Goal: Answer question/provide support

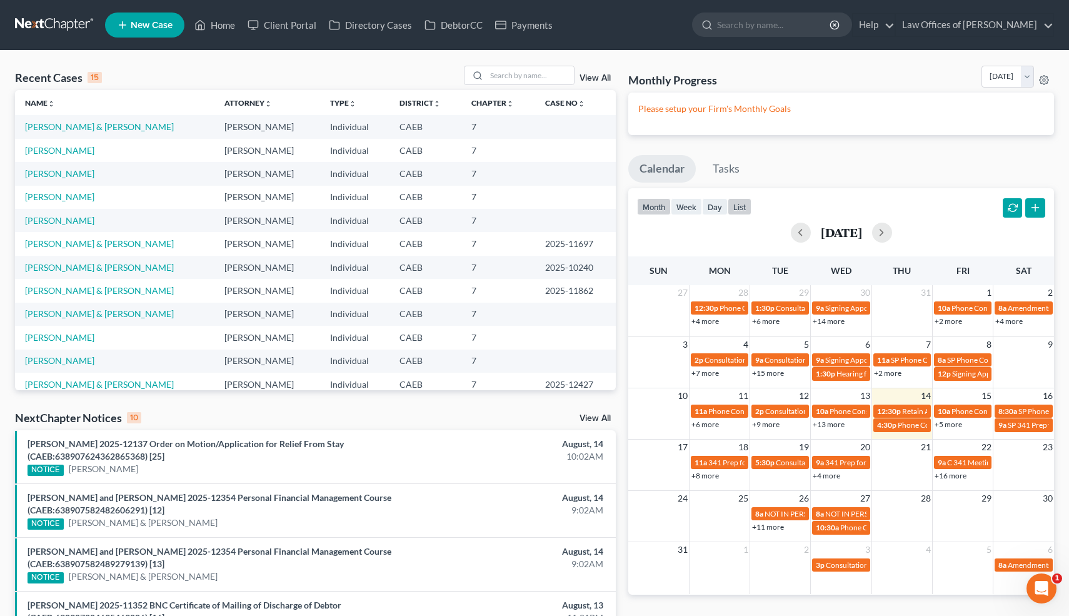
click at [742, 204] on button "list" at bounding box center [740, 206] width 24 height 17
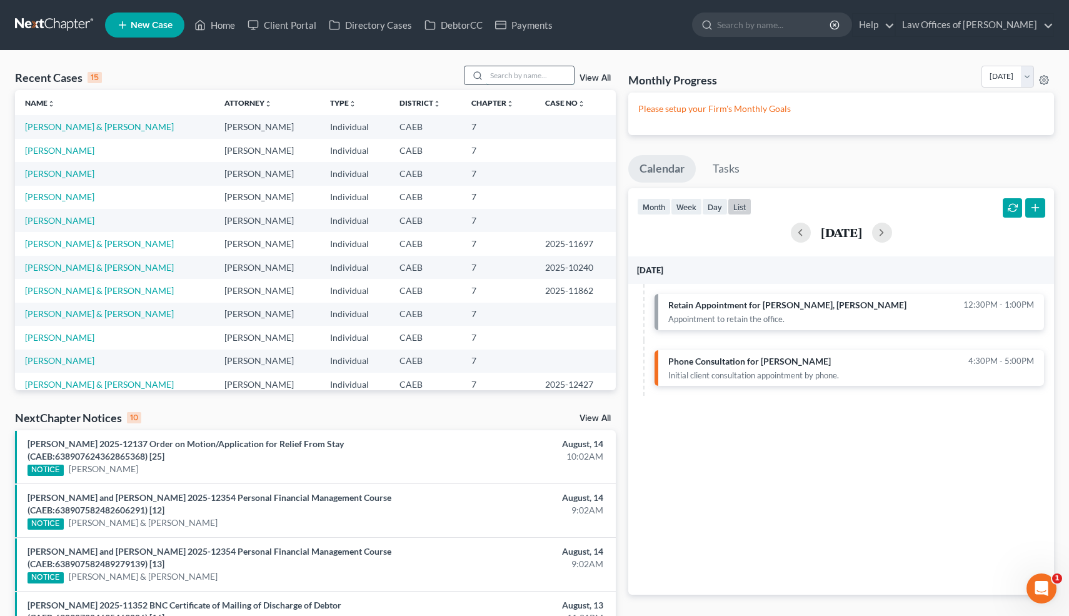
click at [530, 74] on input "search" at bounding box center [530, 75] width 88 height 18
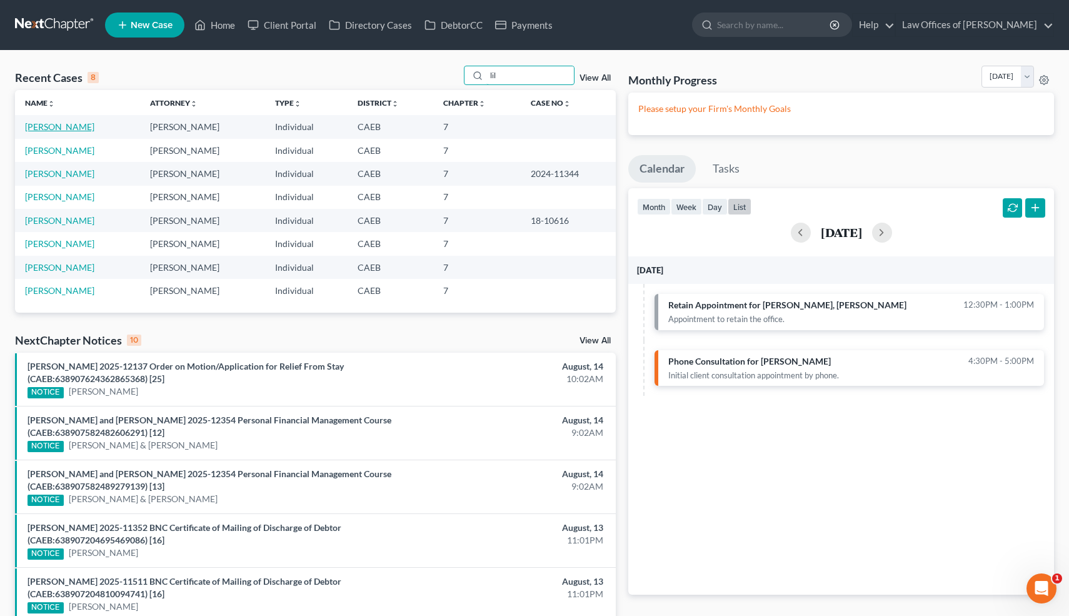
type input "lil"
click at [71, 126] on link "[PERSON_NAME]" at bounding box center [59, 126] width 69 height 11
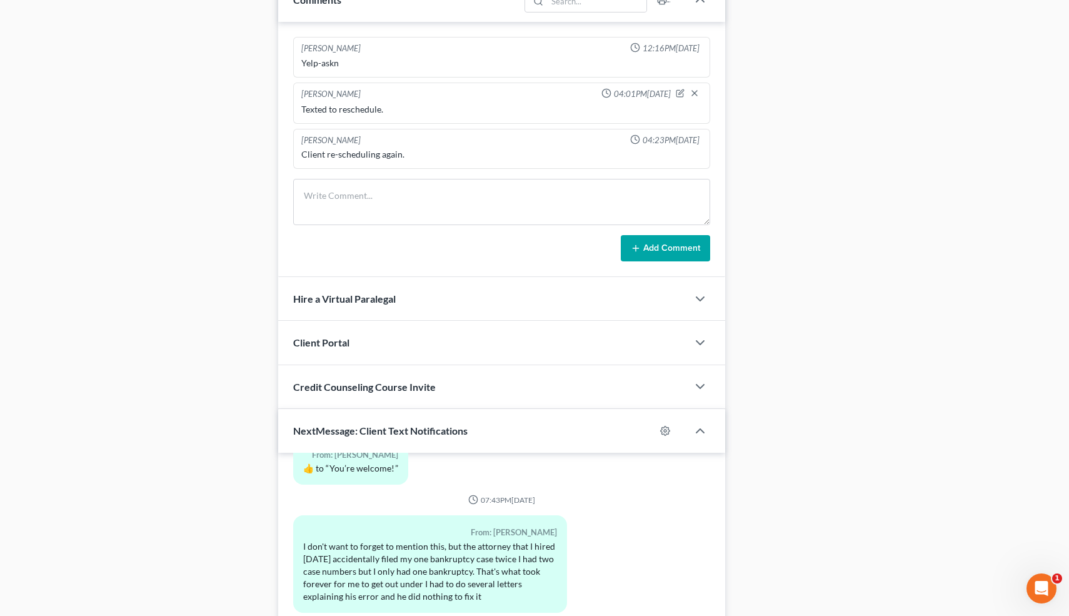
scroll to position [939, 0]
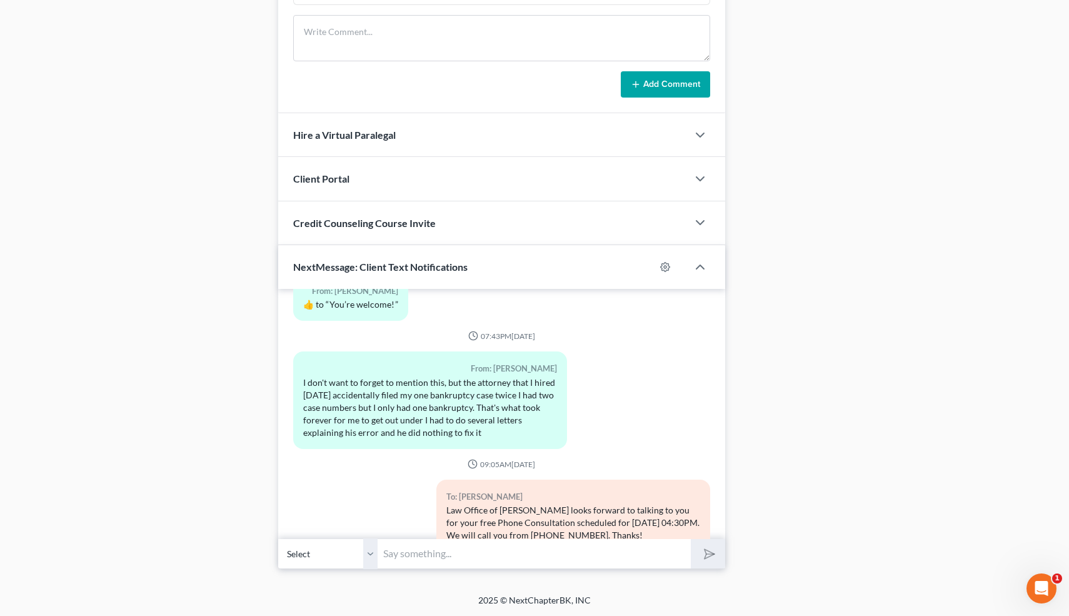
click at [409, 555] on input "text" at bounding box center [534, 553] width 313 height 31
type input "Filed 20 years ago inbakersfield"
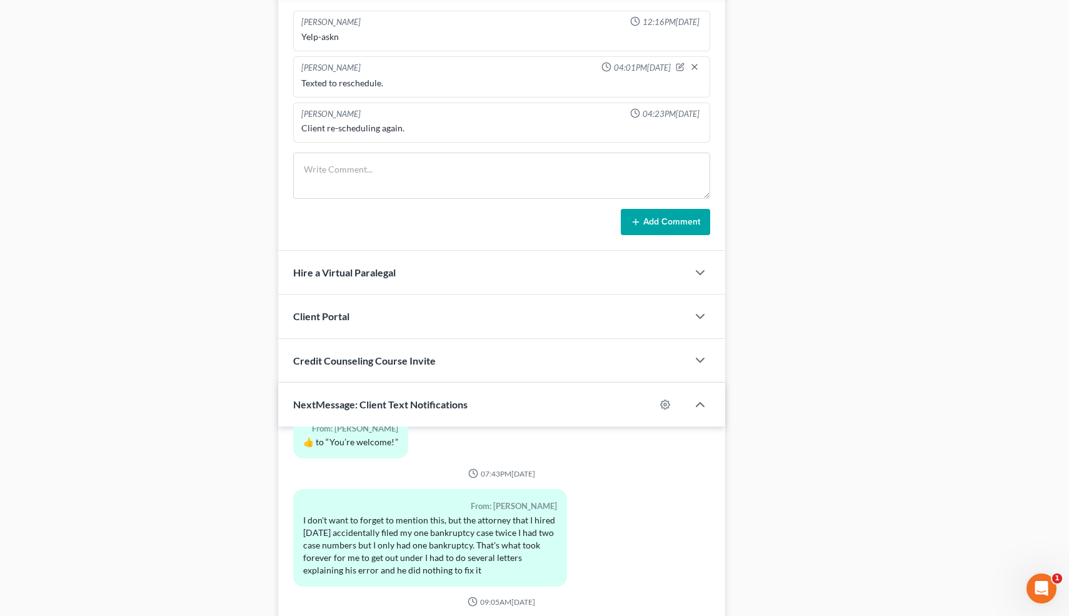
scroll to position [803, 0]
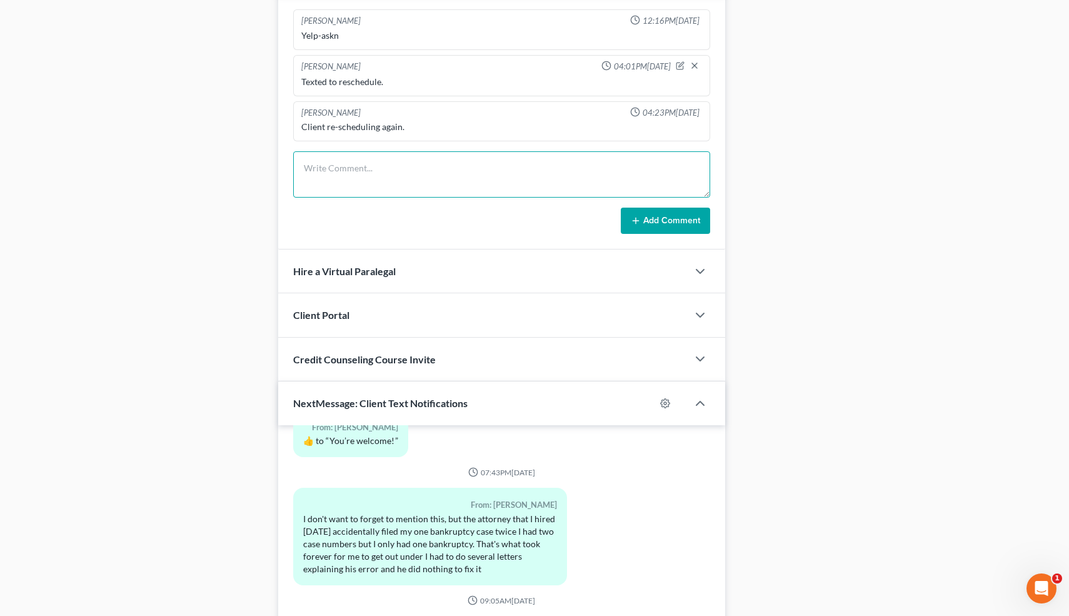
click at [373, 168] on textarea at bounding box center [502, 174] width 418 height 46
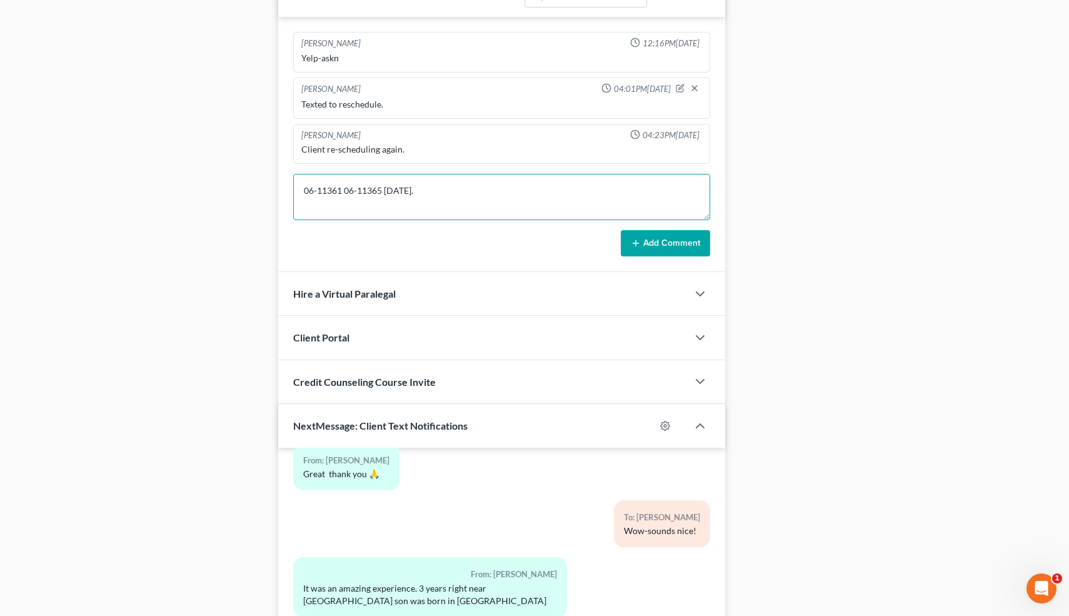
scroll to position [3639, 0]
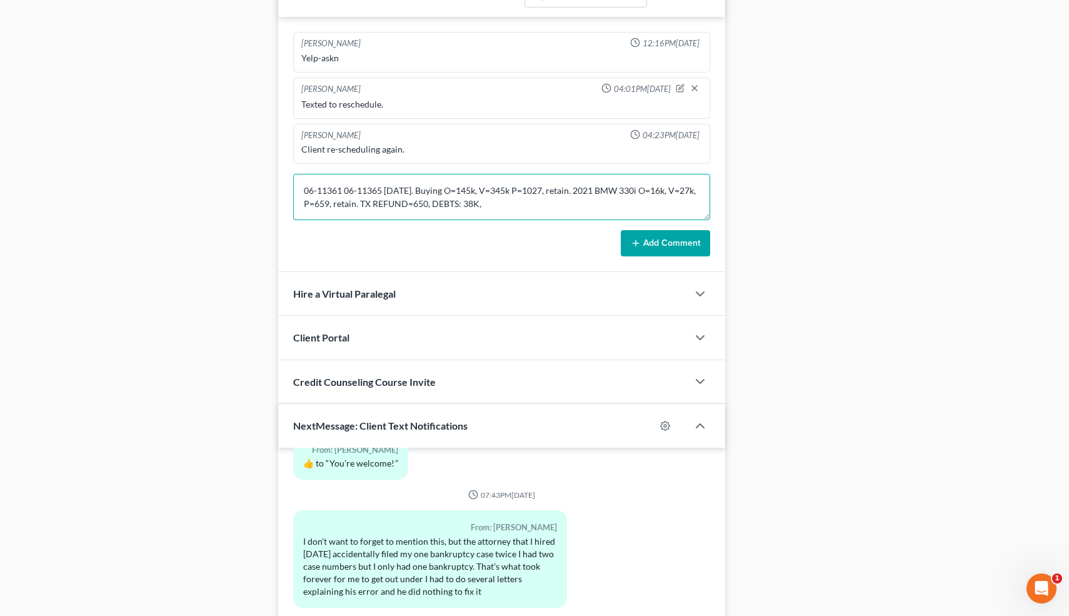
click at [303, 189] on textarea "06-11361 06-11365 8-20-06. Buying O=145k, V=345k P=1027, retain. 2021 BMW 330i …" at bounding box center [502, 197] width 418 height 46
type textarea "Div. 3 years ago. Filed before. 06-11361 06-11365 8-20-06. Buying O=145k, V=345…"
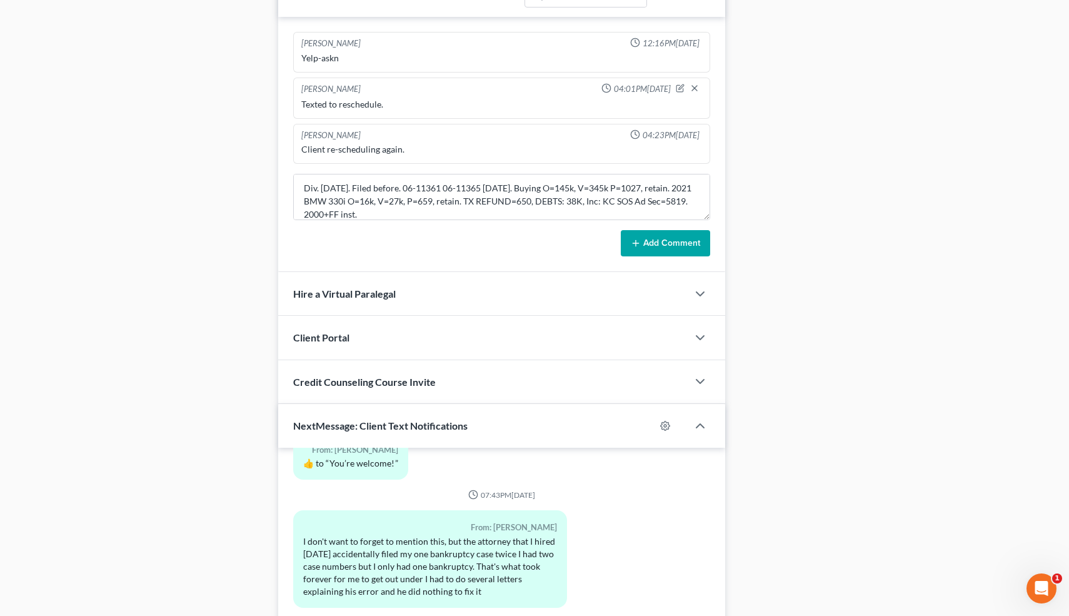
click at [675, 242] on button "Add Comment" at bounding box center [665, 243] width 89 height 26
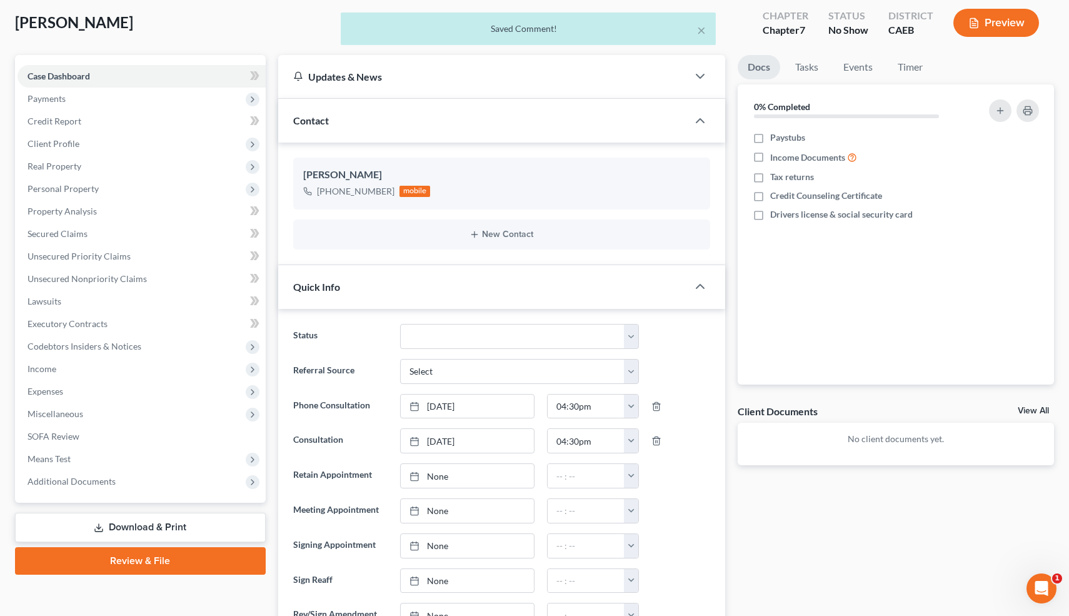
scroll to position [0, 0]
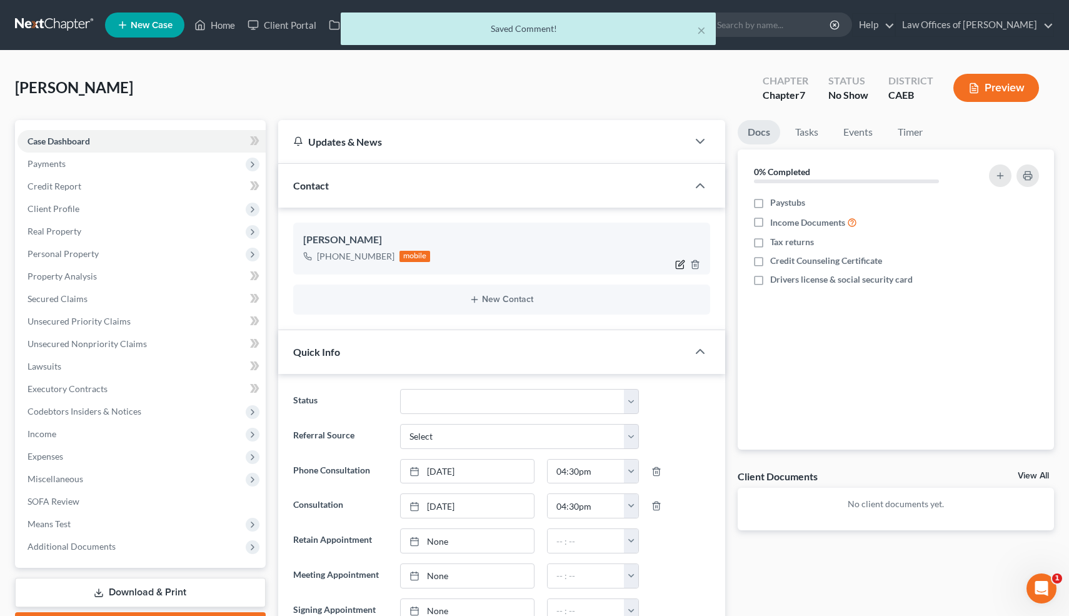
click at [679, 261] on icon "button" at bounding box center [680, 265] width 8 height 8
select select "0"
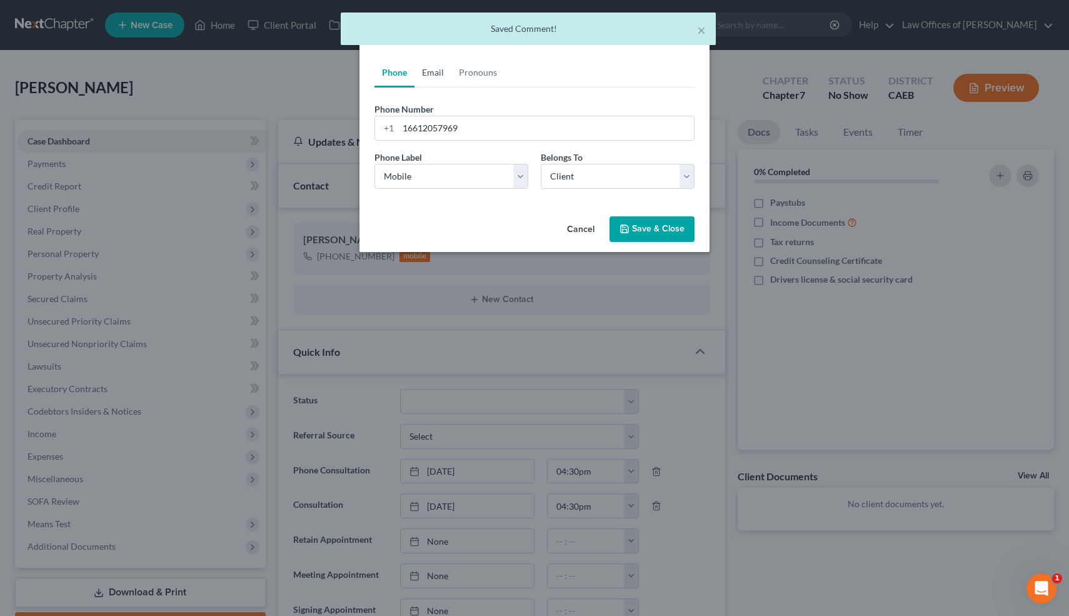
click at [431, 73] on link "Email" at bounding box center [432, 73] width 37 height 30
click at [431, 126] on input "email" at bounding box center [546, 128] width 296 height 24
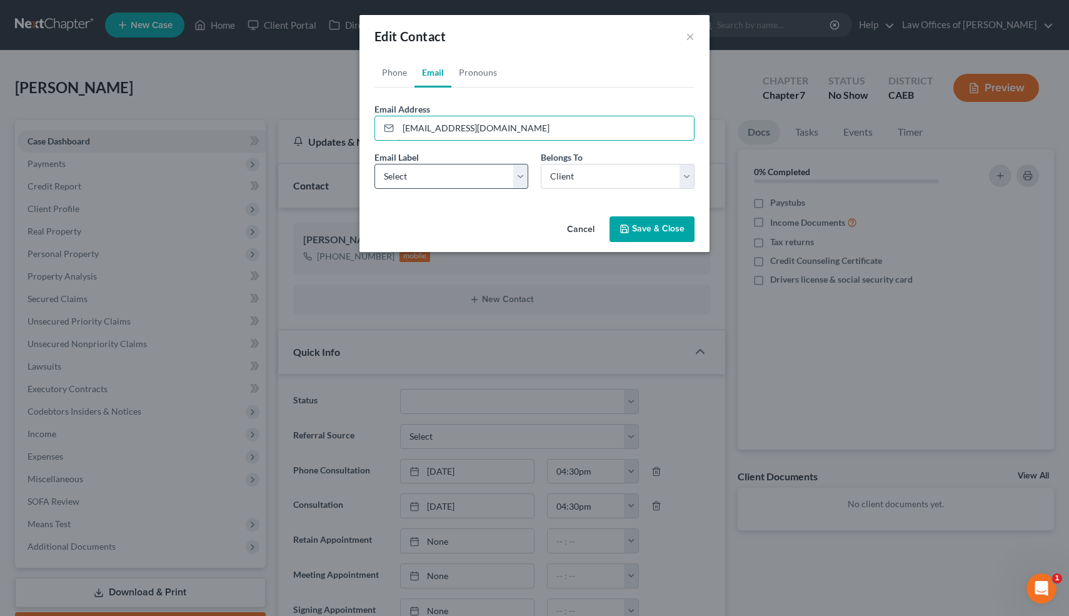
type input "gilil007@outlook.com"
click at [431, 170] on select "Select Home Work Other" at bounding box center [451, 176] width 154 height 25
select select "0"
click at [657, 224] on button "Save & Close" at bounding box center [651, 229] width 85 height 26
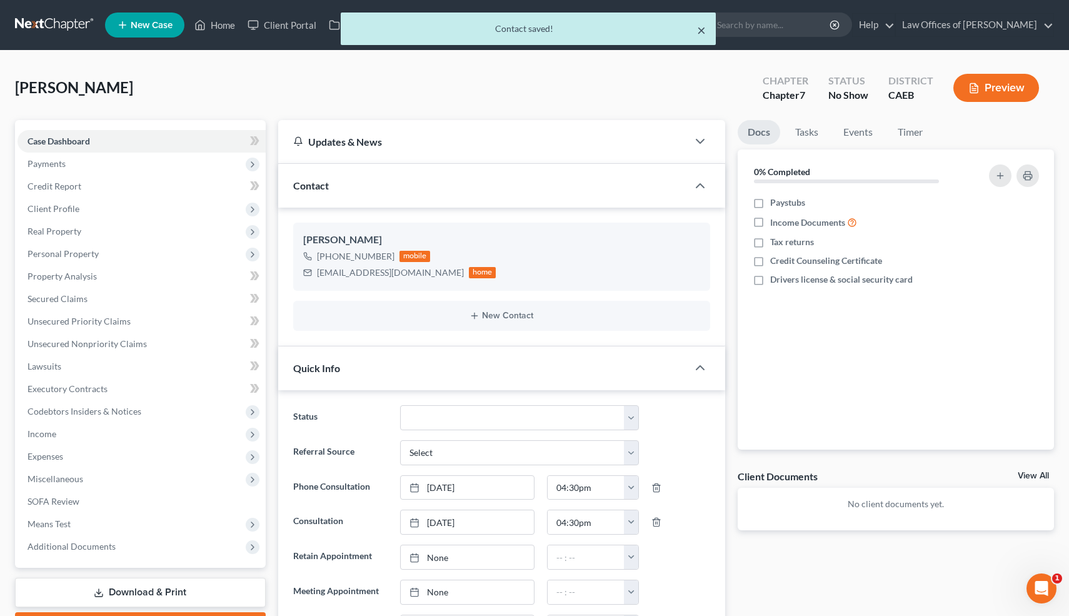
click at [703, 31] on button "×" at bounding box center [701, 30] width 9 height 15
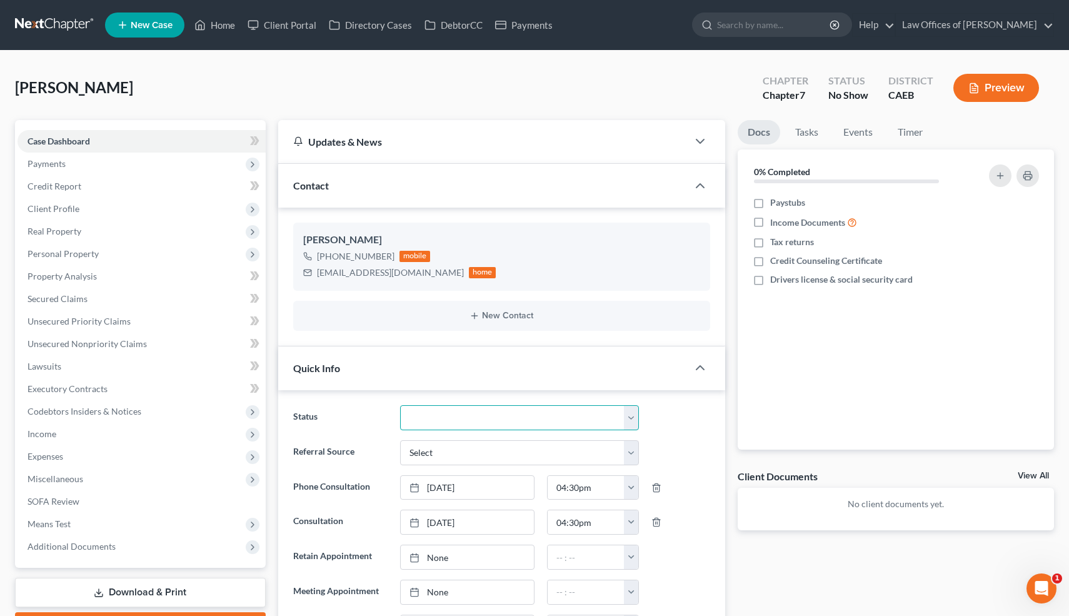
click at [522, 417] on select "Cancelled/Refund Closed Consultation Declined Discharged Filed Income Check In …" at bounding box center [519, 417] width 238 height 25
select select "10"
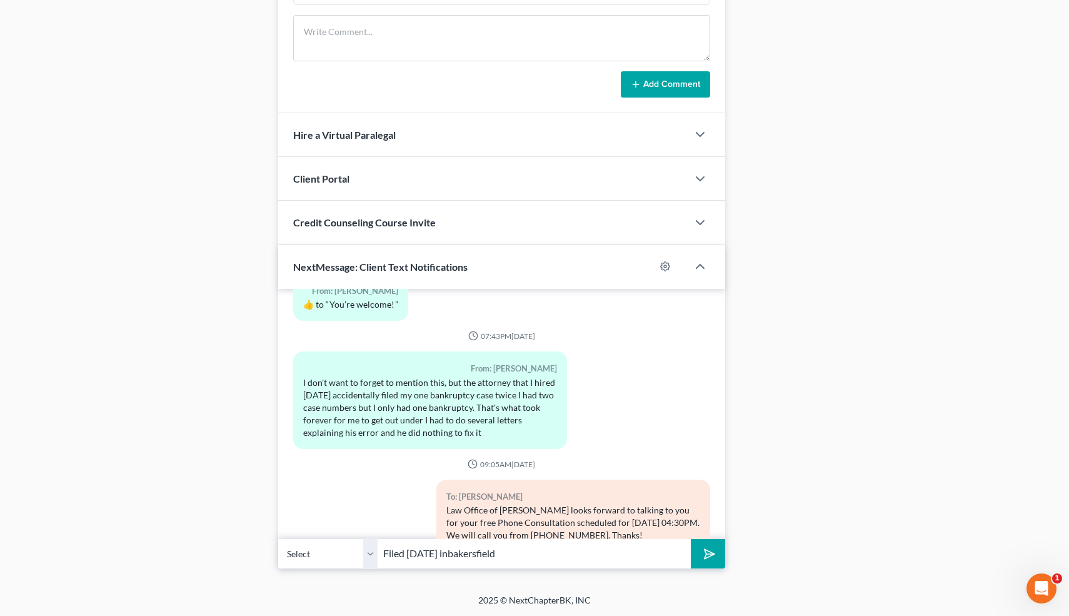
drag, startPoint x: 536, startPoint y: 554, endPoint x: 364, endPoint y: 543, distance: 172.2
click at [364, 543] on div "Select +1 (661) 205-7969 - Lilia Morentin Filed 20 years ago inbakersfield" at bounding box center [502, 553] width 448 height 29
click at [421, 554] on input "text" at bounding box center [534, 553] width 313 height 31
paste input "Nice talking to you! Like I said, just reply here if you have any questions or …"
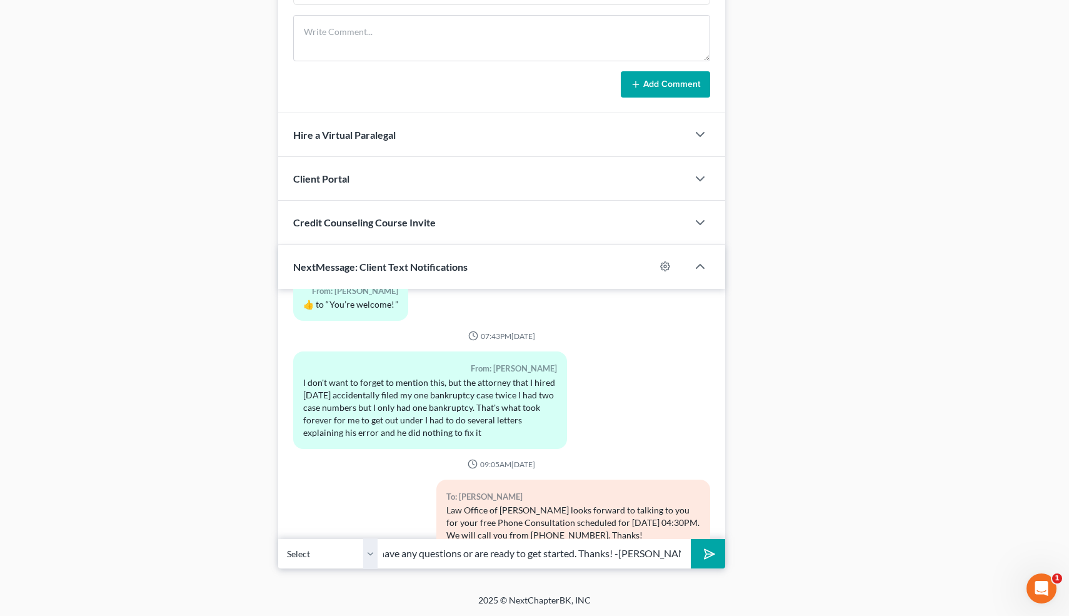
type input "Nice talking to you! Like I said, just reply here if you have any questions or …"
click at [703, 556] on icon "submit" at bounding box center [707, 553] width 18 height 18
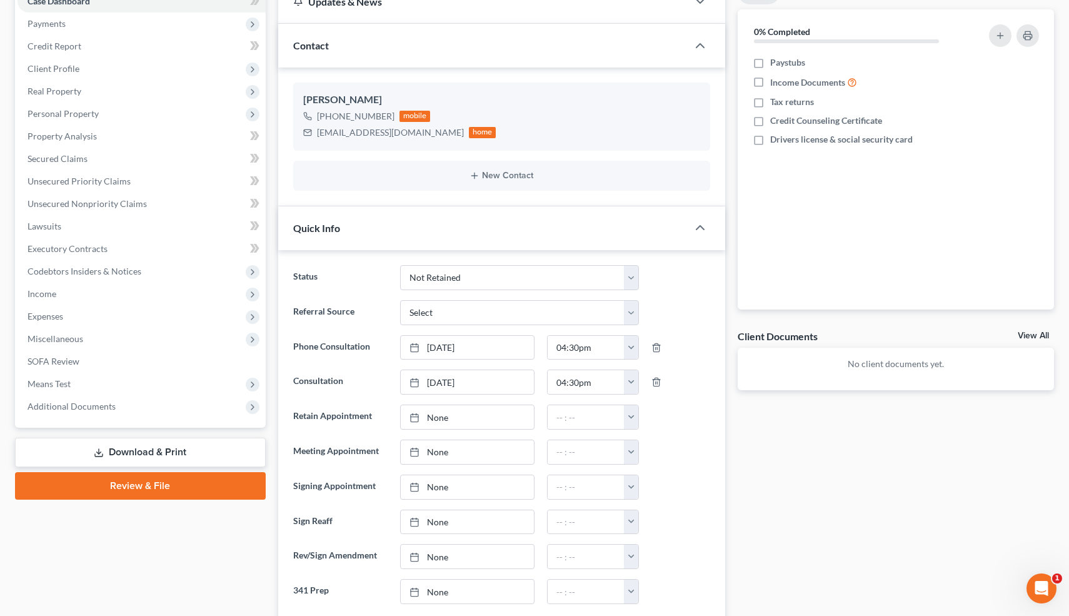
scroll to position [0, 0]
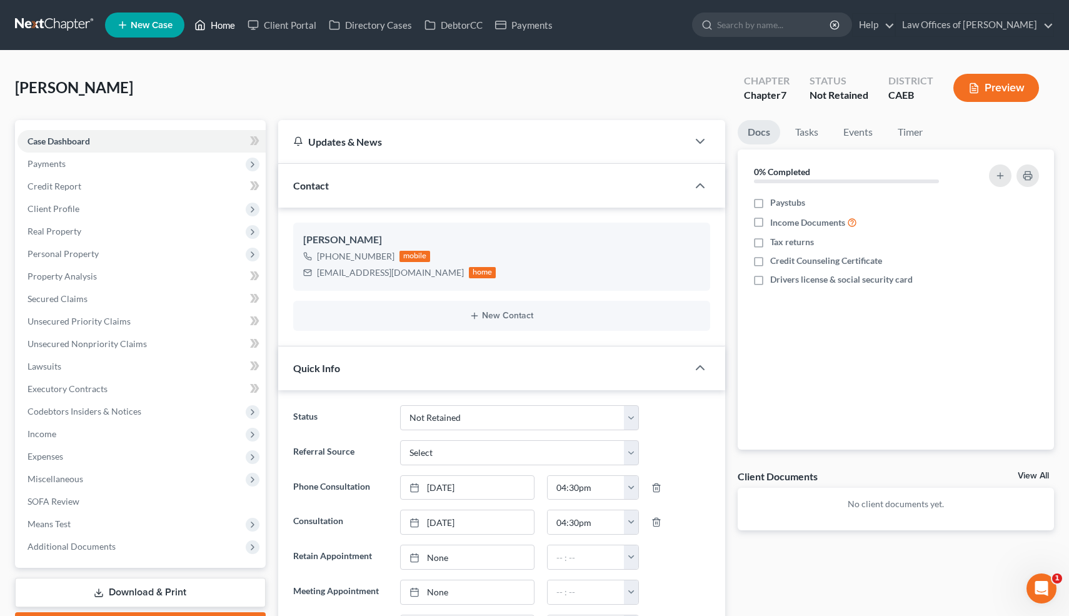
click at [219, 26] on link "Home" at bounding box center [214, 25] width 53 height 23
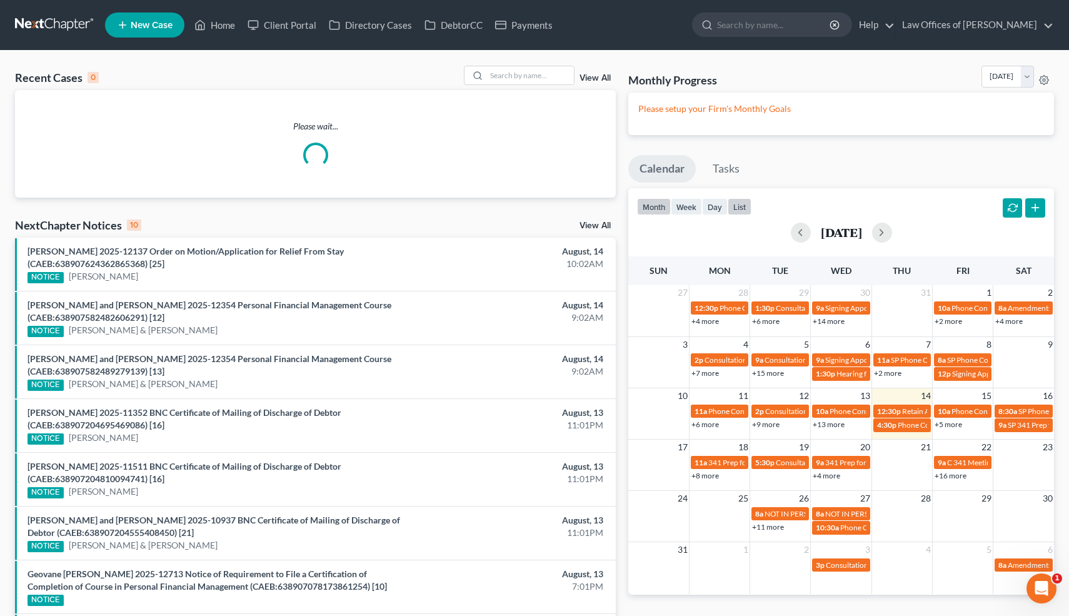
click at [738, 208] on button "list" at bounding box center [740, 206] width 24 height 17
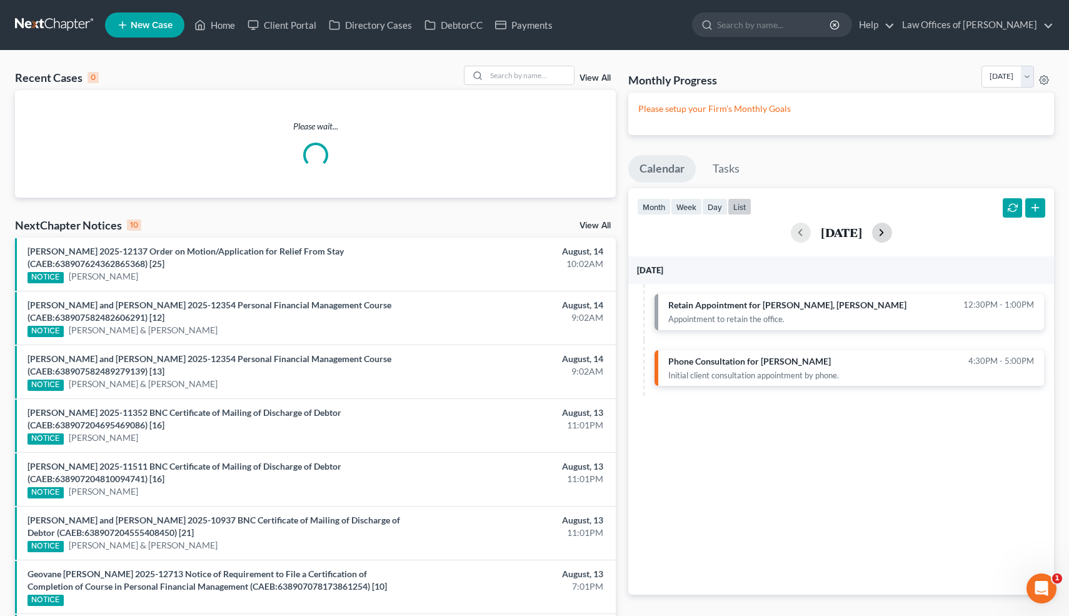
click at [892, 233] on button "button" at bounding box center [882, 233] width 20 height 20
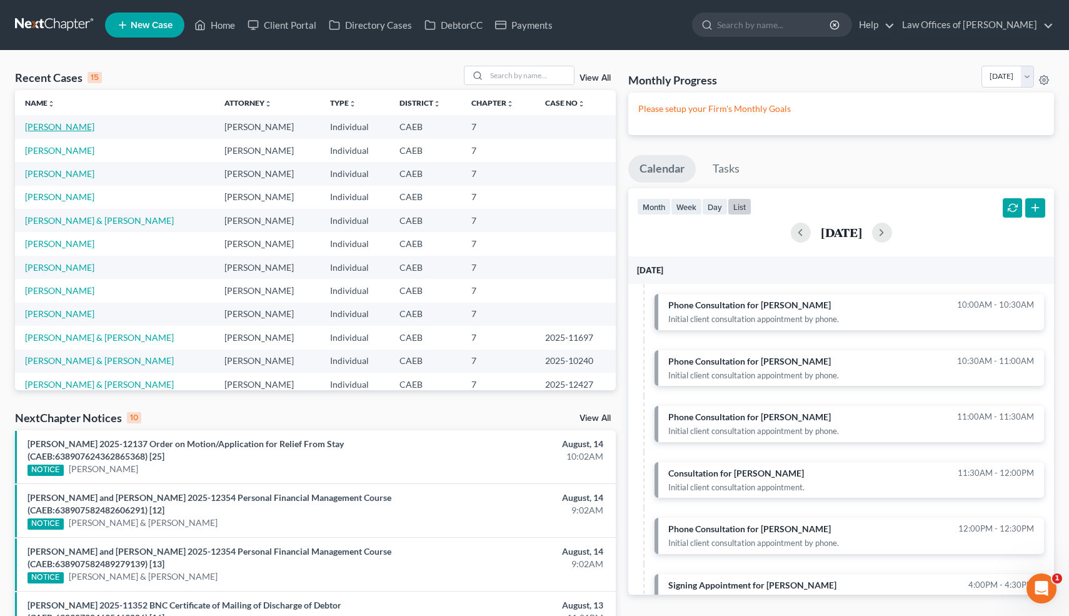
click at [78, 127] on link "Gafford, Tiffany" at bounding box center [59, 126] width 69 height 11
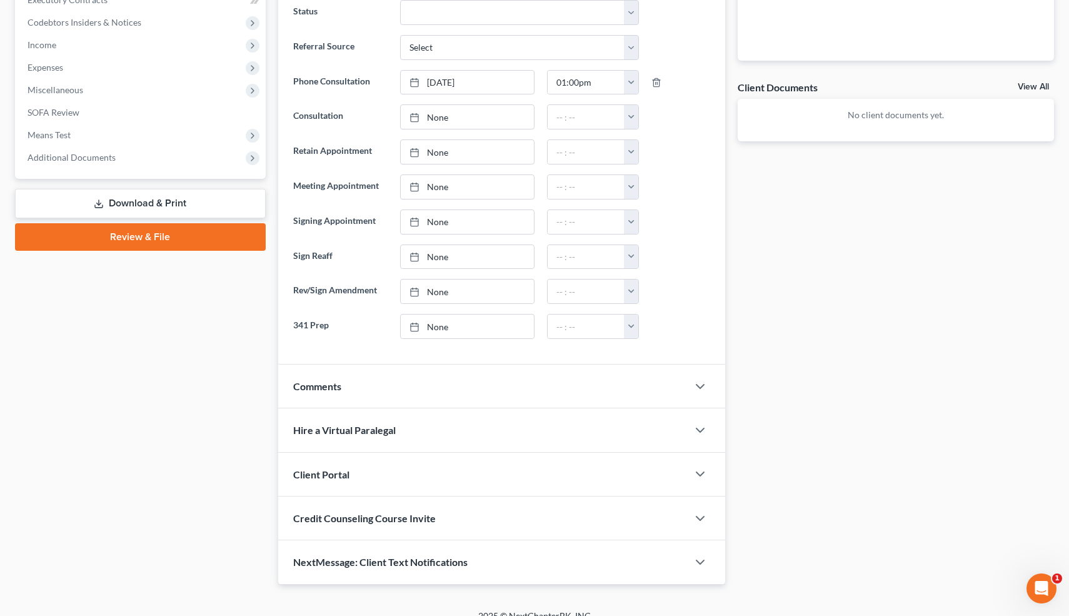
scroll to position [389, 0]
click at [703, 385] on icon "button" at bounding box center [700, 385] width 15 height 15
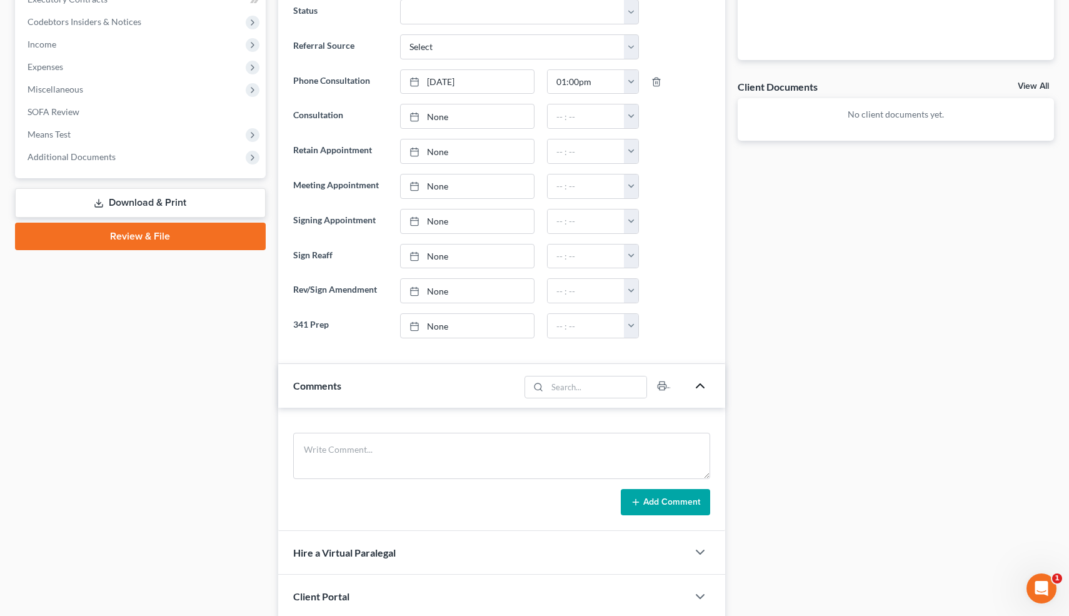
scroll to position [527, 0]
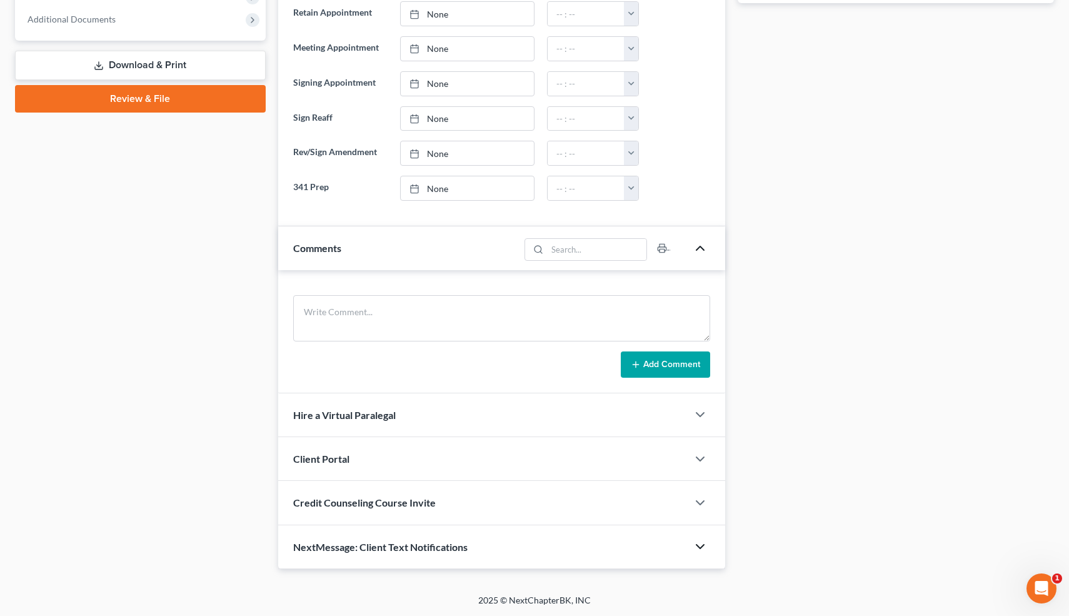
click at [702, 547] on icon "button" at bounding box center [700, 546] width 15 height 15
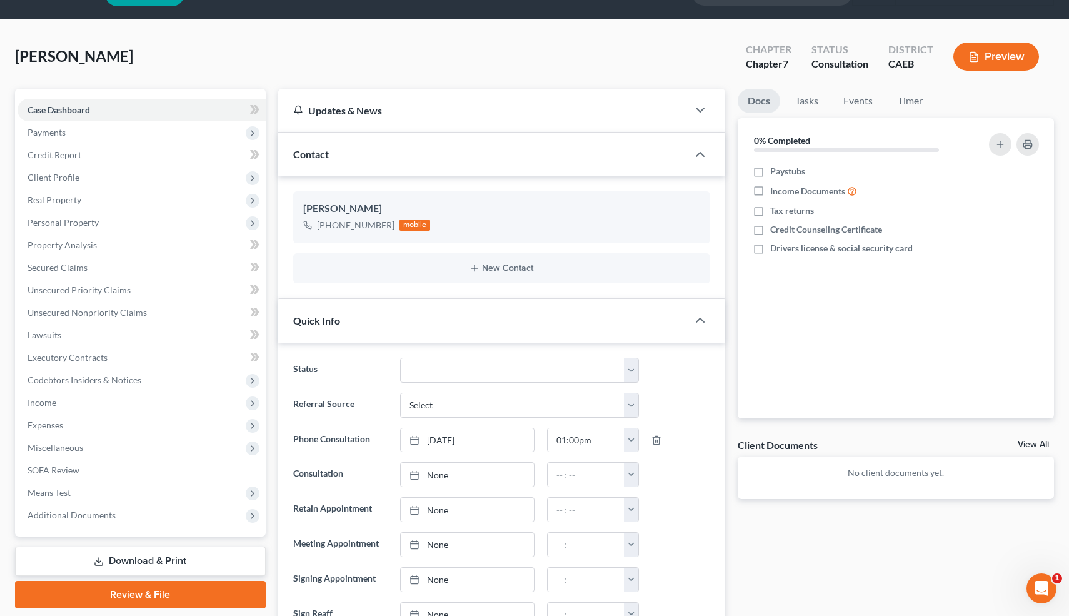
scroll to position [27, 0]
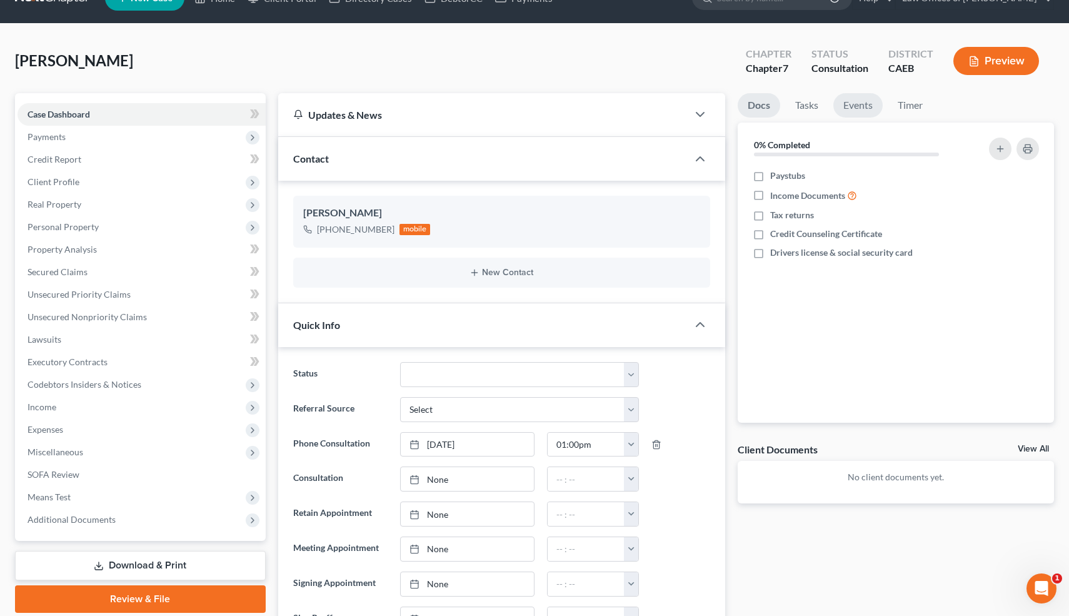
click at [858, 106] on link "Events" at bounding box center [857, 105] width 49 height 24
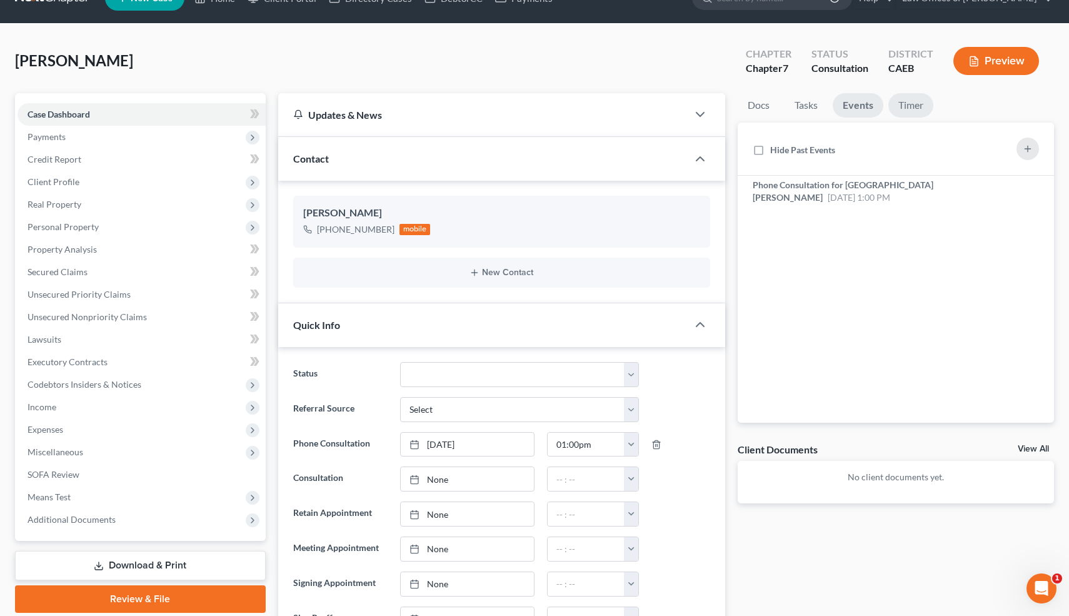
click at [915, 98] on link "Timer" at bounding box center [910, 105] width 45 height 24
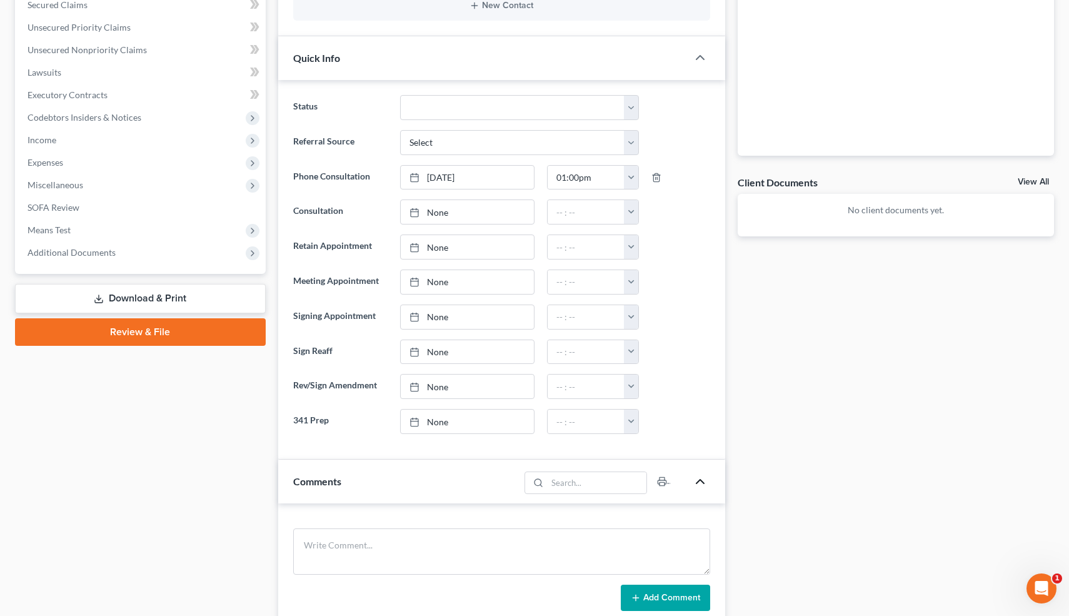
scroll to position [0, 0]
